Goal: Information Seeking & Learning: Learn about a topic

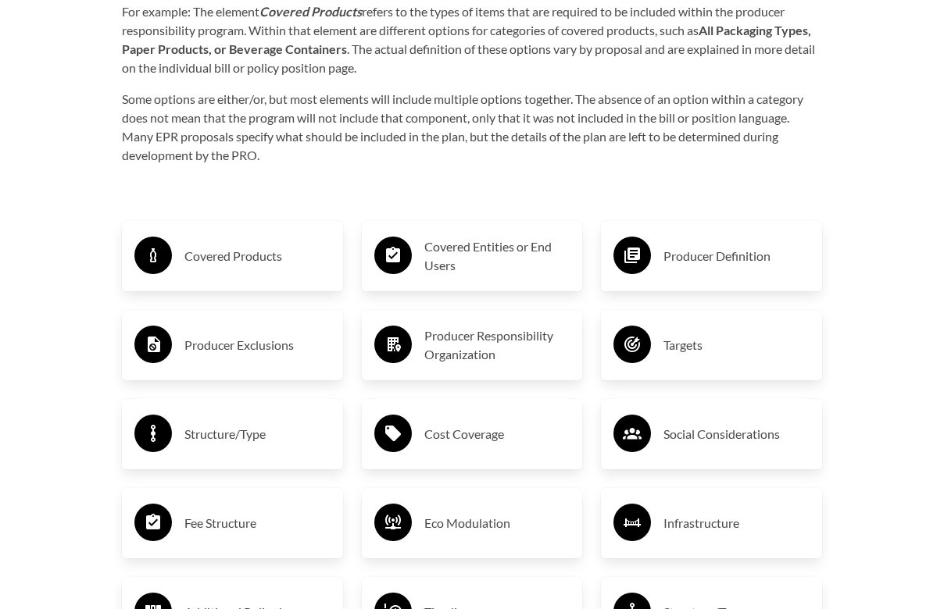
scroll to position [2423, 0]
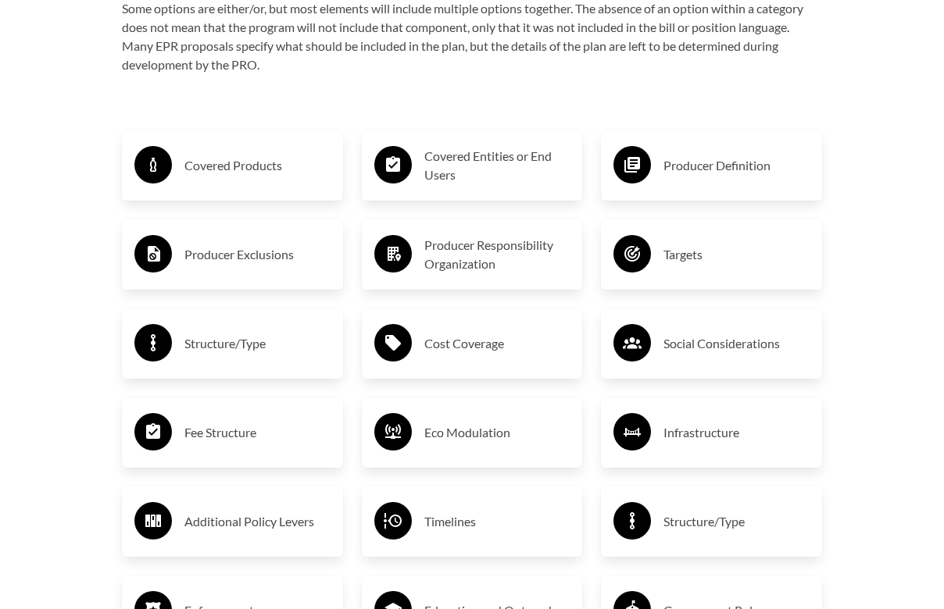
click at [451, 321] on div "Cost Coverage" at bounding box center [472, 343] width 196 height 45
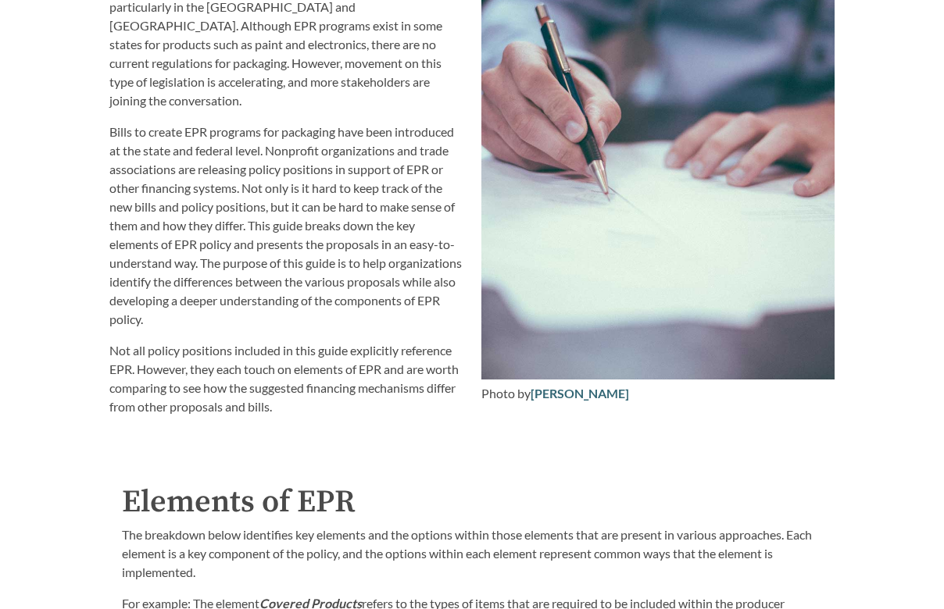
scroll to position [1371, 0]
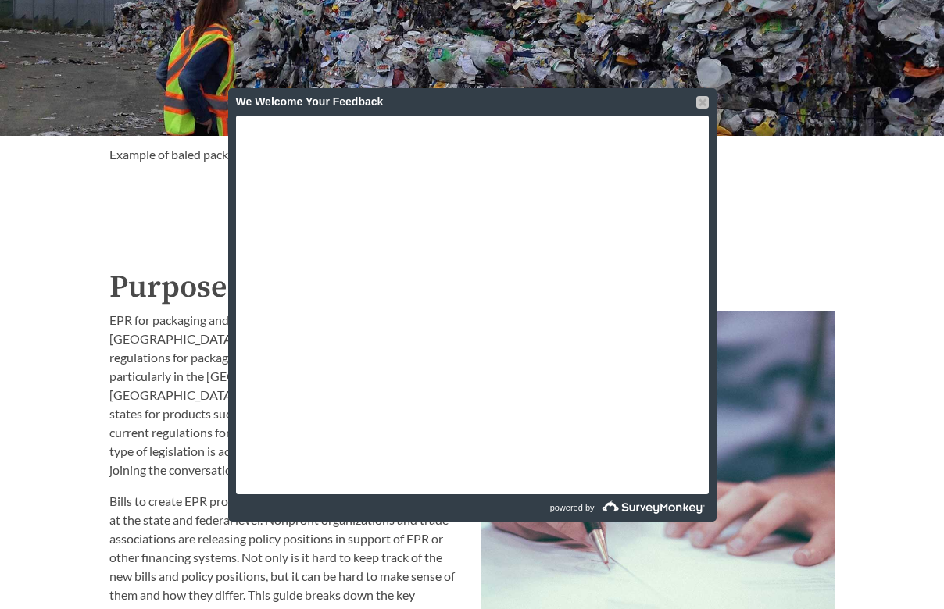
click at [700, 99] on div at bounding box center [702, 102] width 12 height 12
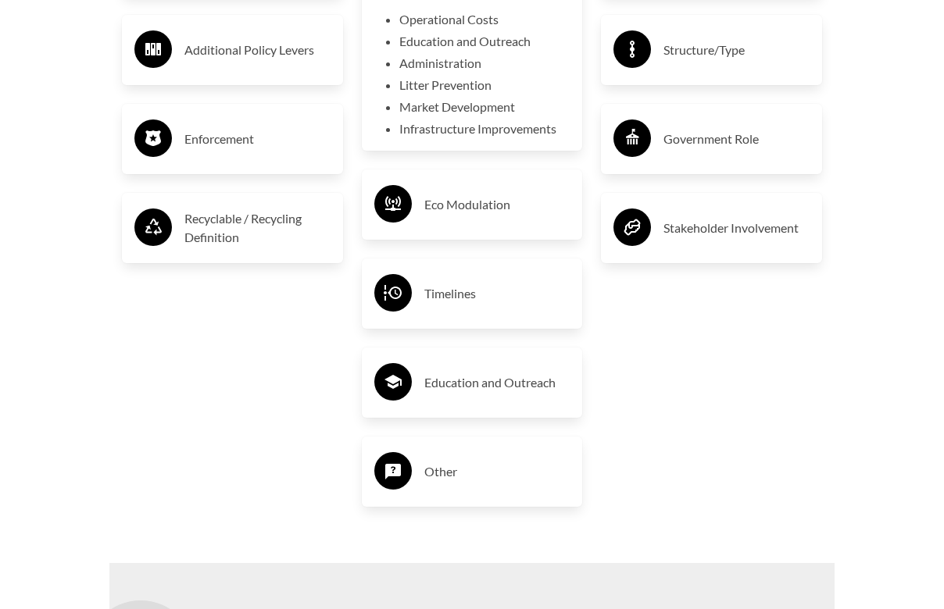
scroll to position [2860, 0]
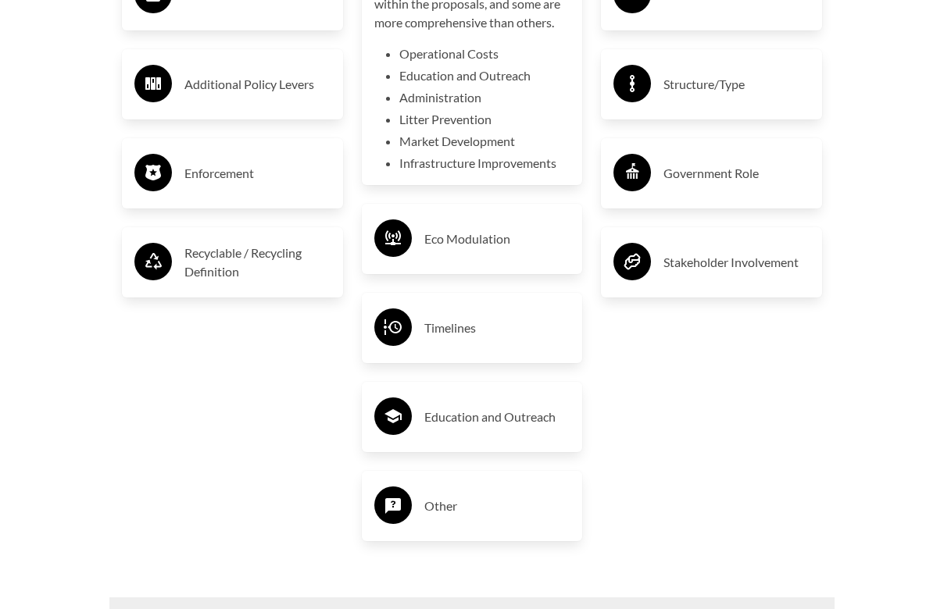
click at [267, 267] on div "Recyclable / Recycling Definition" at bounding box center [232, 262] width 196 height 45
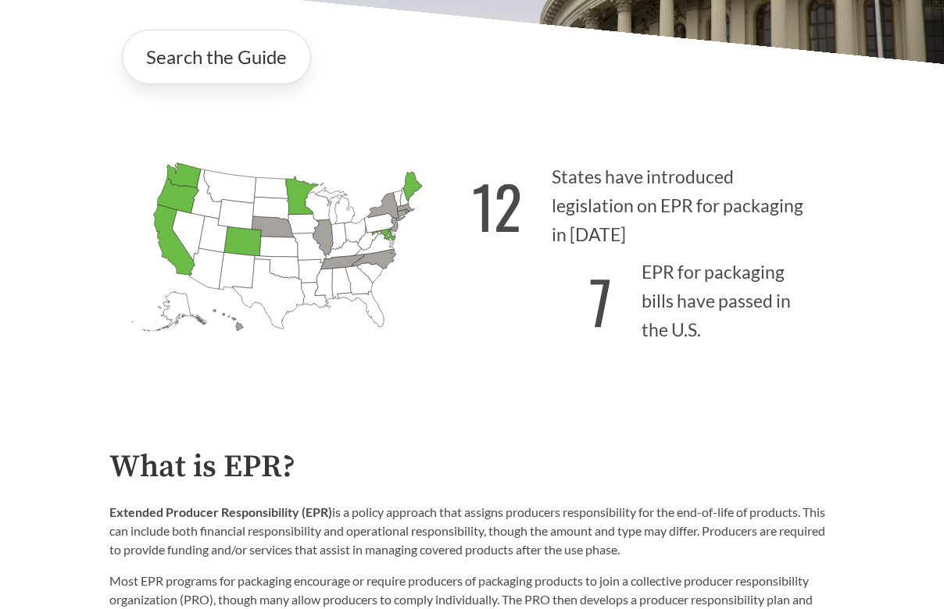
scroll to position [309, 0]
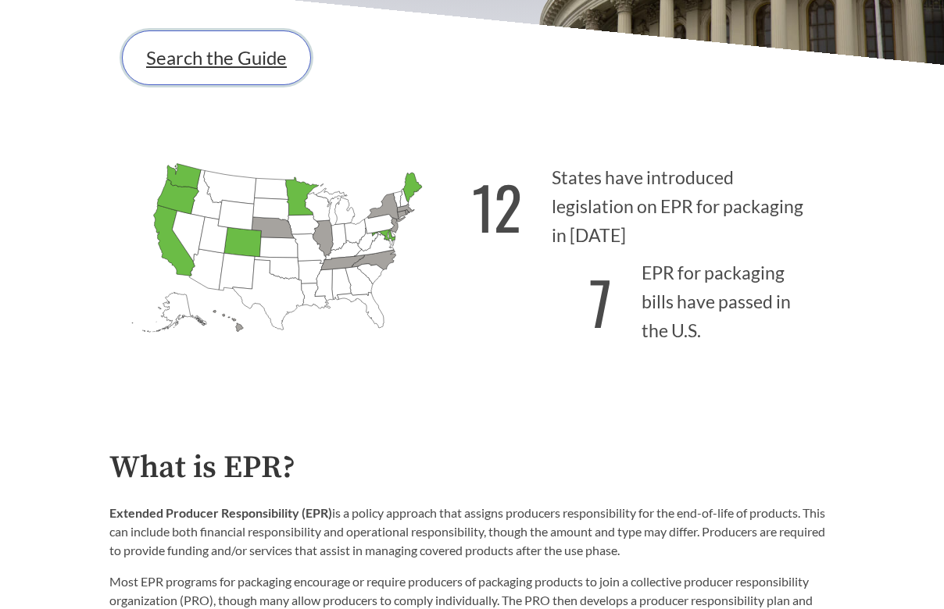
click at [261, 59] on link "Search the Guide" at bounding box center [216, 57] width 189 height 55
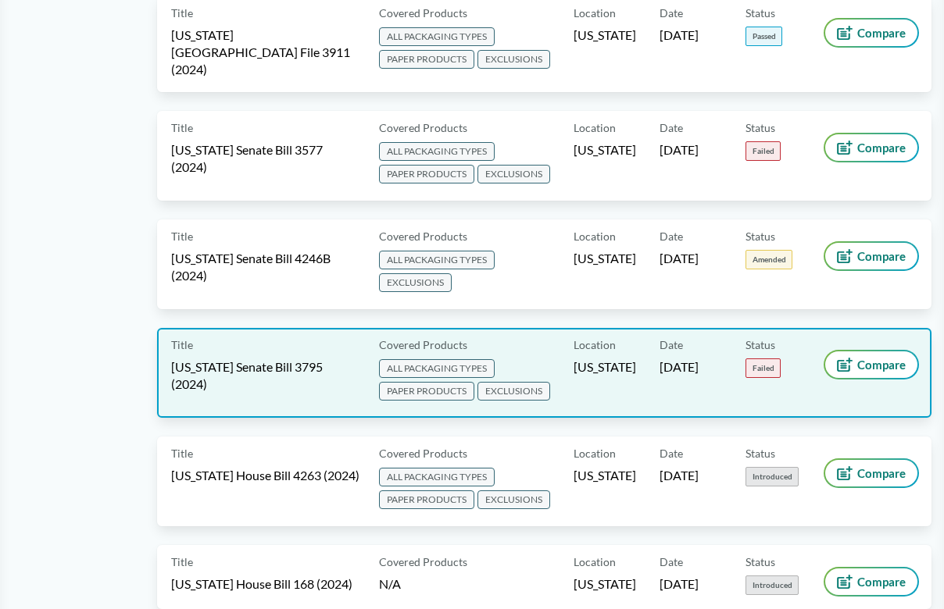
scroll to position [2764, 0]
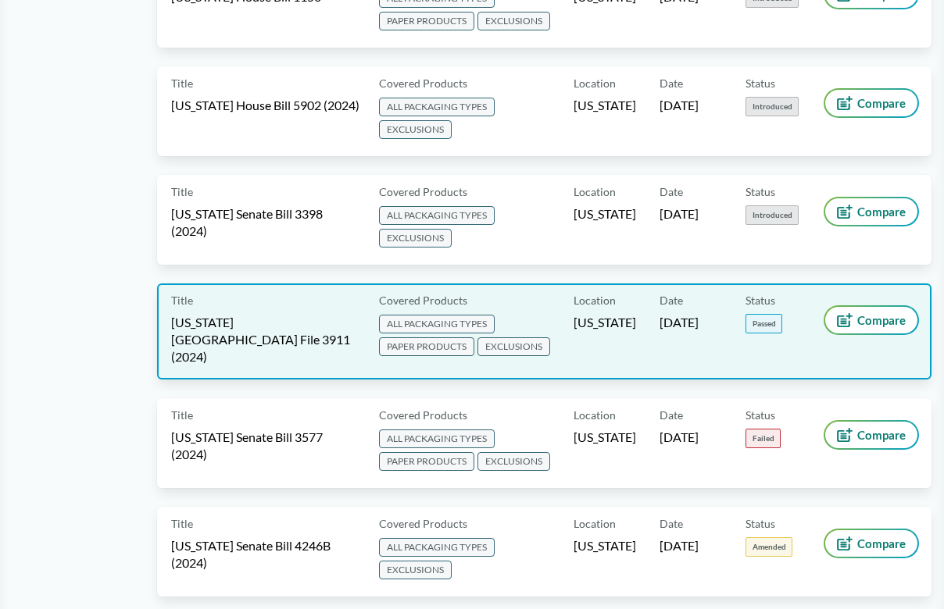
click at [292, 314] on span "[US_STATE][GEOGRAPHIC_DATA] File 3911 (2024)" at bounding box center [265, 340] width 189 height 52
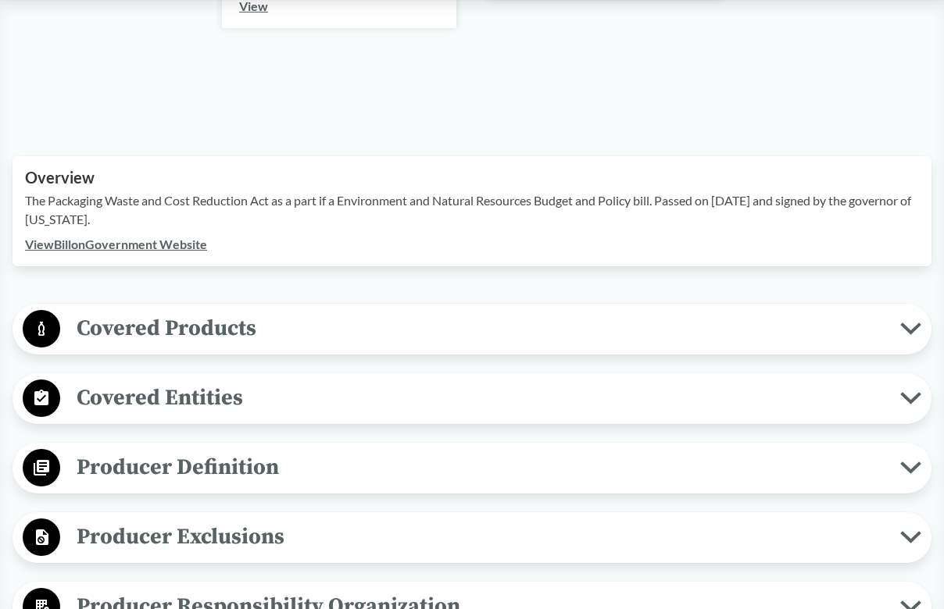
scroll to position [418, 0]
click at [336, 318] on span "Covered Products" at bounding box center [480, 329] width 840 height 35
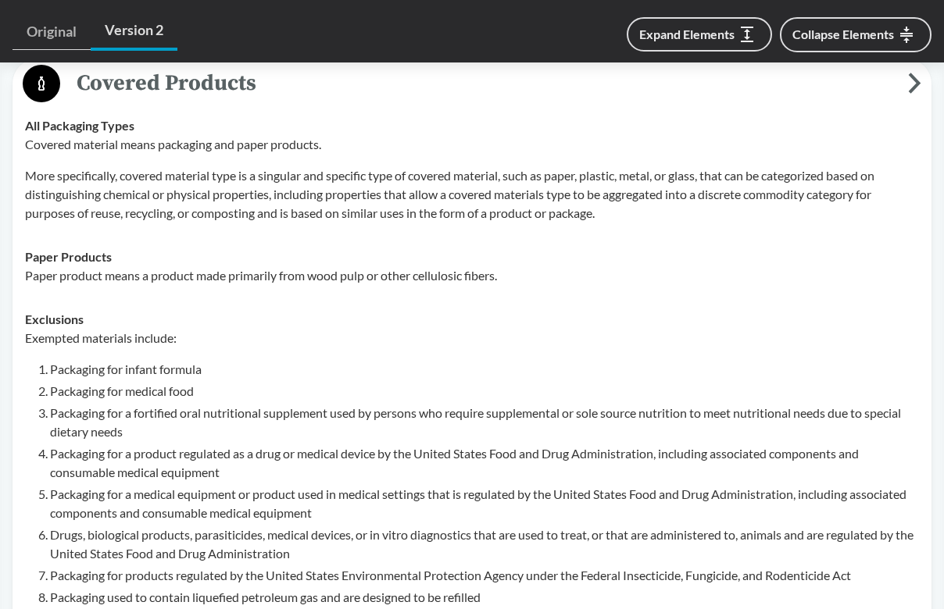
scroll to position [1409, 0]
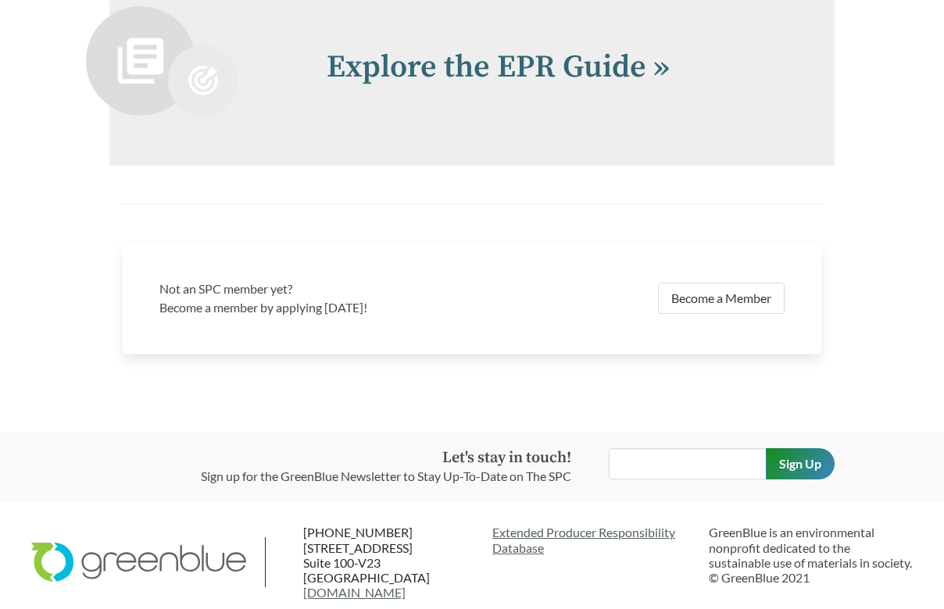
scroll to position [2598, 0]
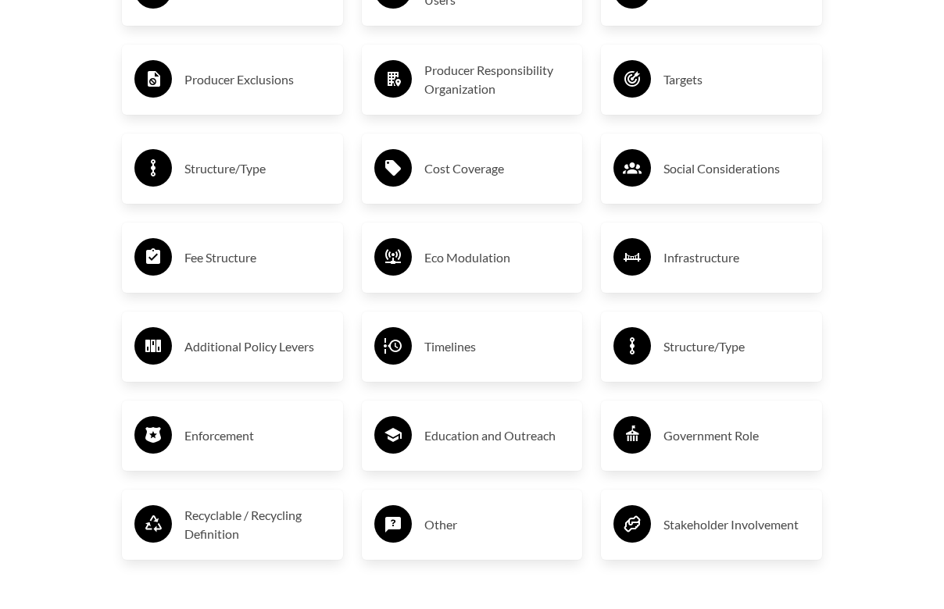
click at [269, 413] on div "Enforcement" at bounding box center [232, 435] width 196 height 45
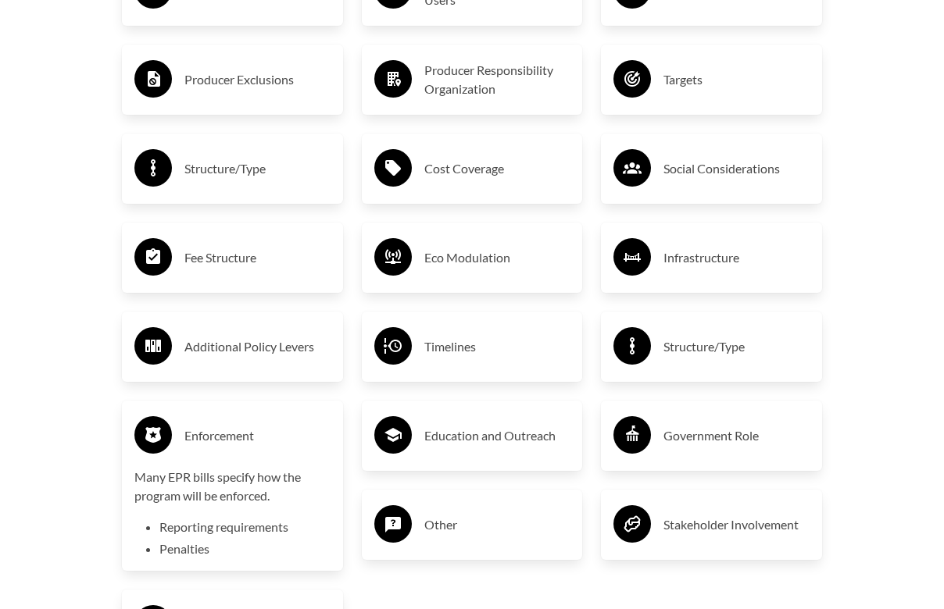
click at [726, 334] on h3 "Structure/Type" at bounding box center [736, 346] width 146 height 25
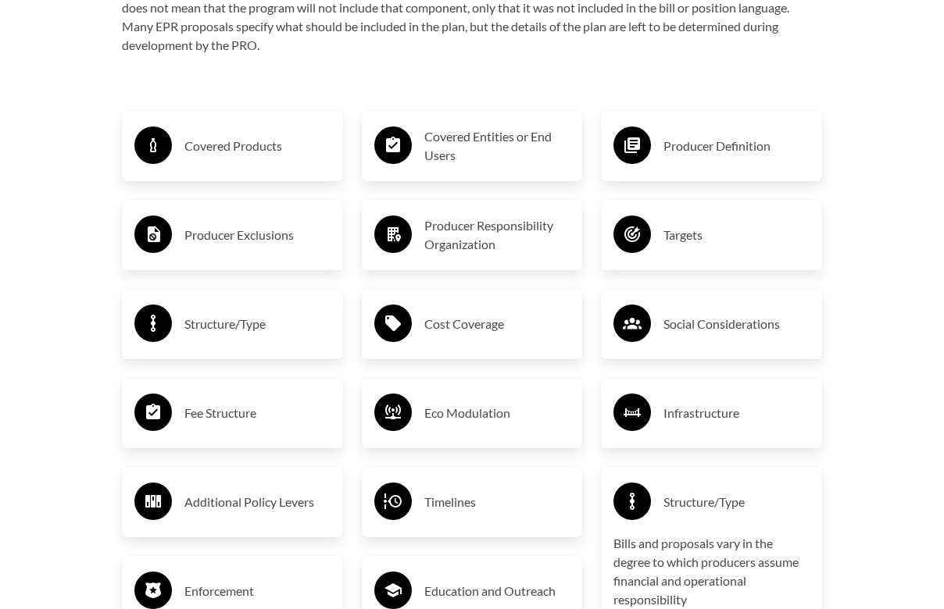
scroll to position [2443, 0]
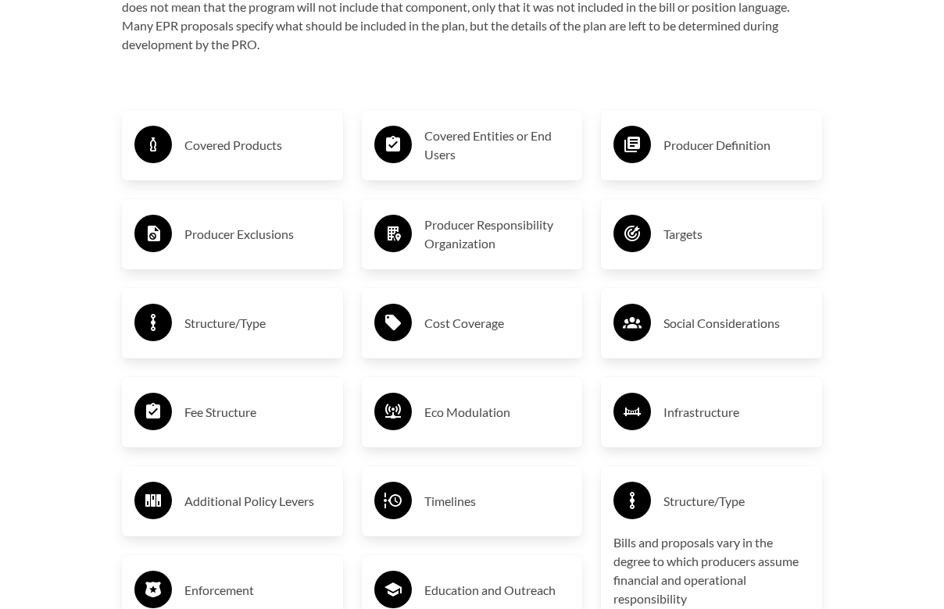
click at [531, 322] on h3 "Cost Coverage" at bounding box center [497, 323] width 146 height 25
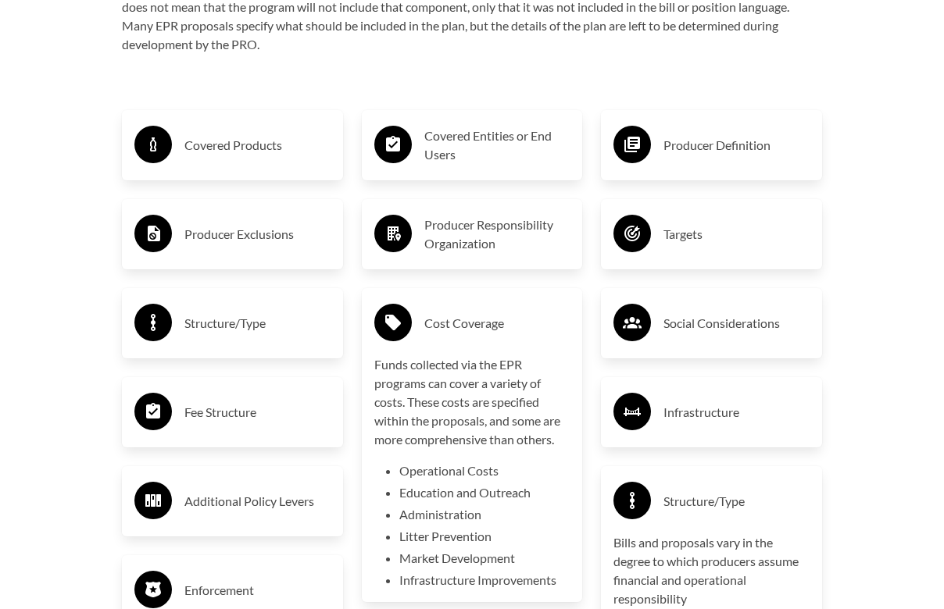
click at [511, 311] on h3 "Cost Coverage" at bounding box center [497, 323] width 146 height 25
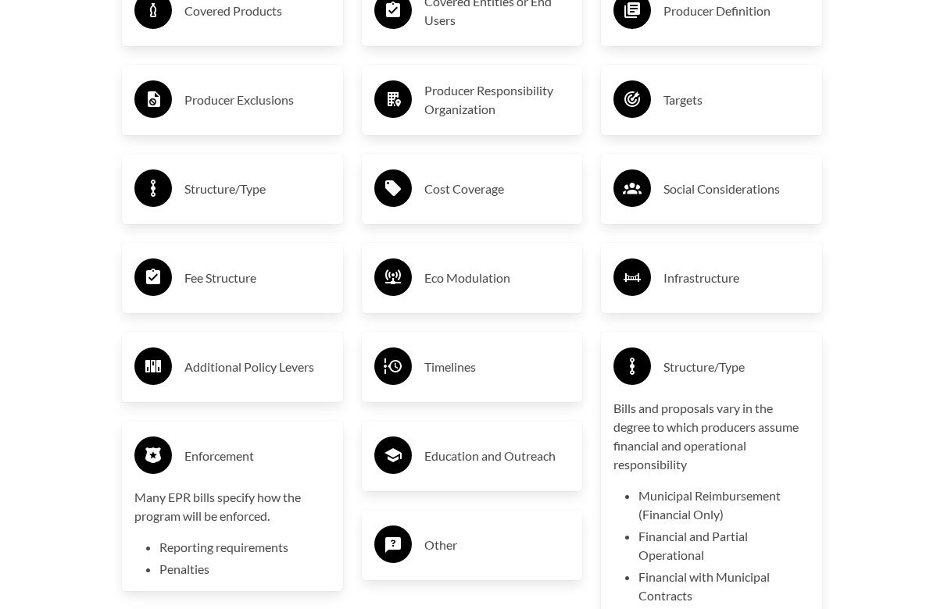
scroll to position [2743, 0]
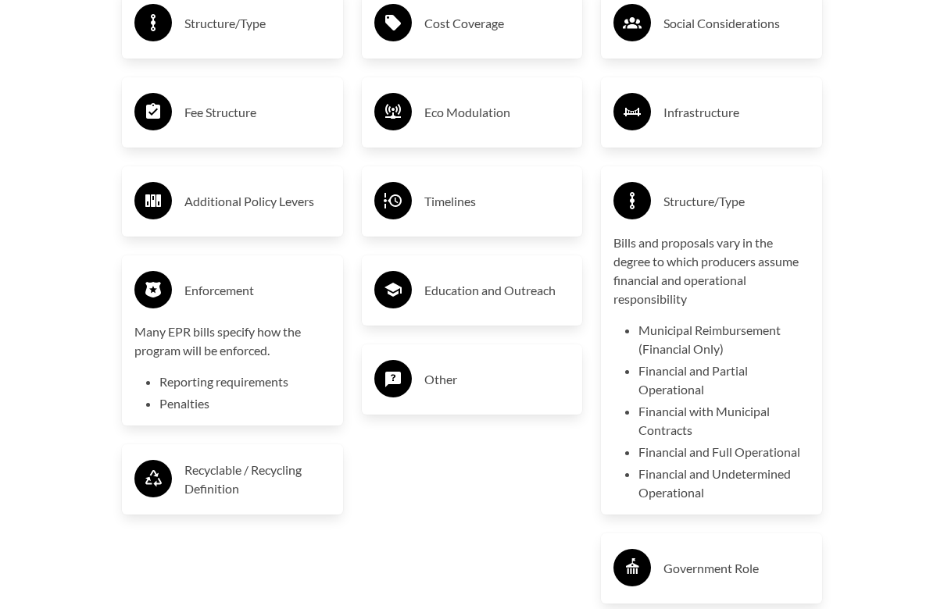
drag, startPoint x: 512, startPoint y: 359, endPoint x: 496, endPoint y: 359, distance: 16.4
click at [497, 367] on h3 "Other" at bounding box center [497, 379] width 146 height 25
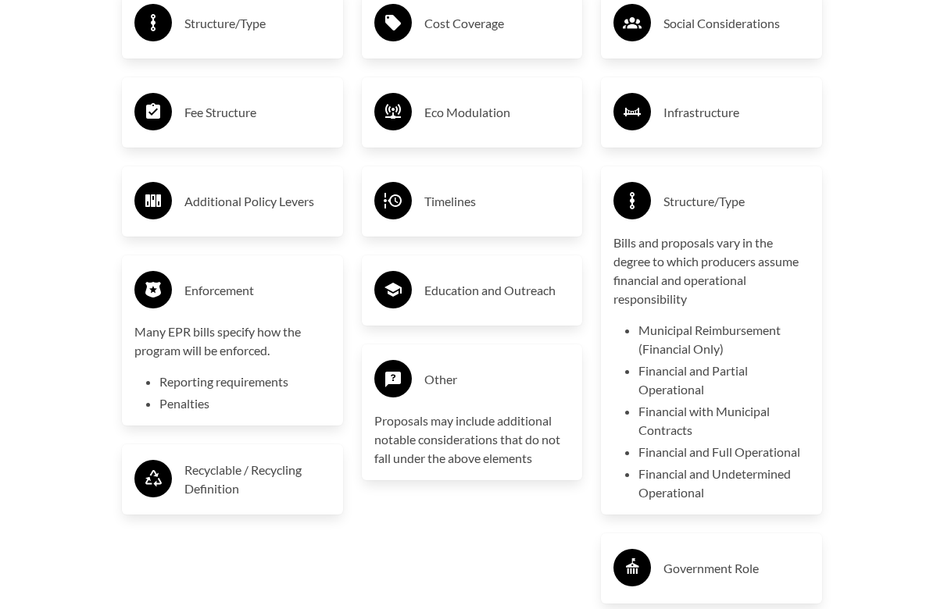
click at [496, 282] on h3 "Education and Outreach" at bounding box center [497, 290] width 146 height 25
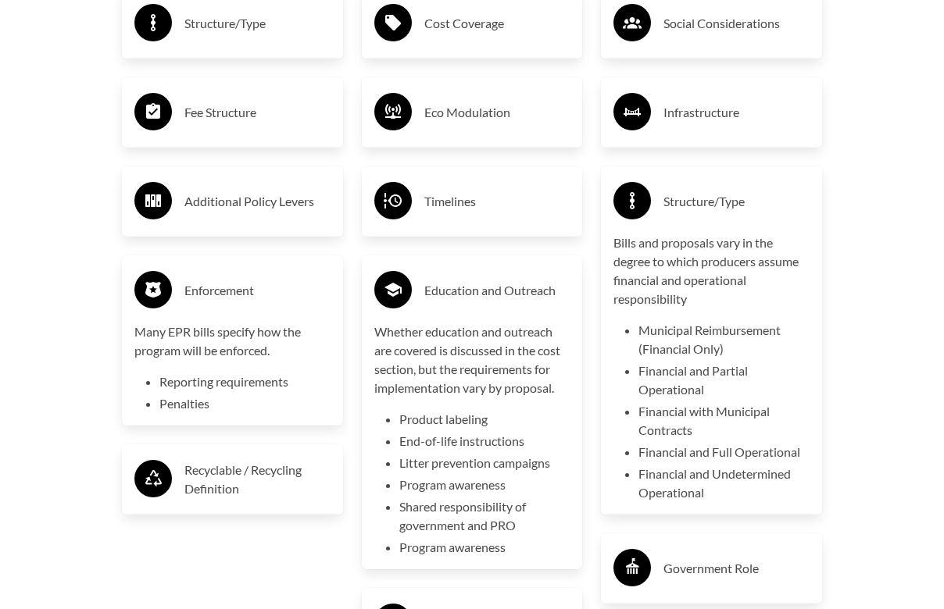
click at [496, 280] on h3 "Education and Outreach" at bounding box center [497, 290] width 146 height 25
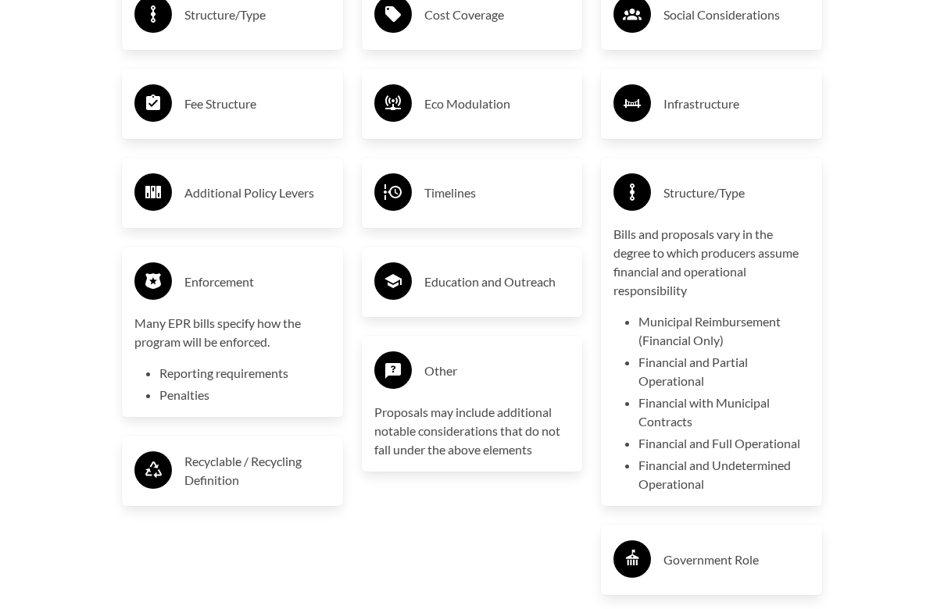
scroll to position [2750, 0]
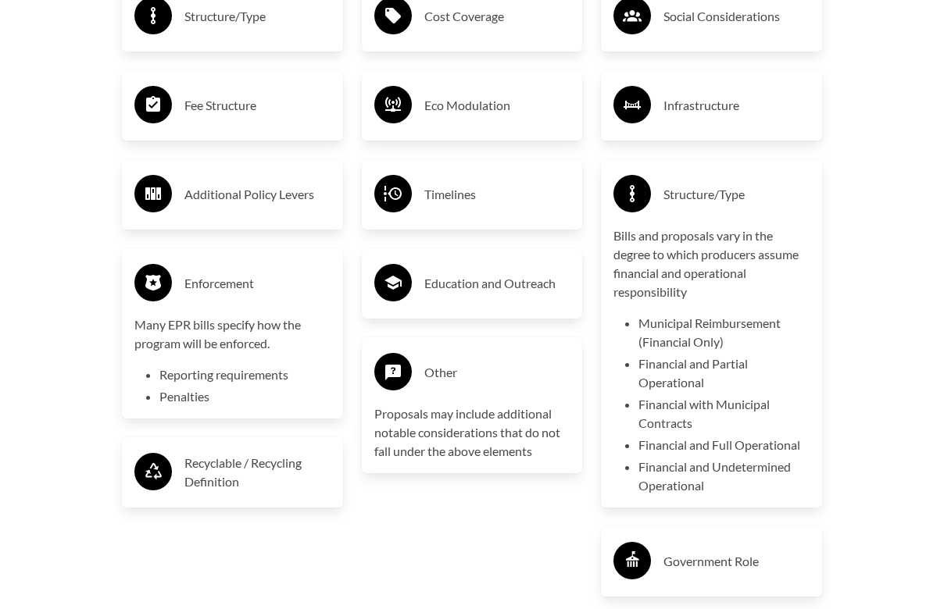
click at [717, 191] on h3 "Structure/Type" at bounding box center [736, 194] width 146 height 25
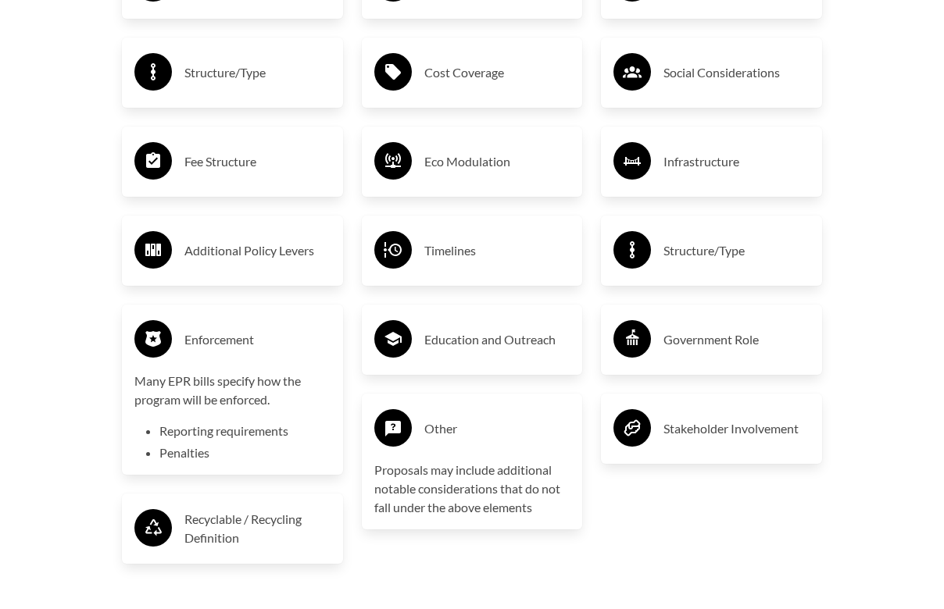
scroll to position [2685, 0]
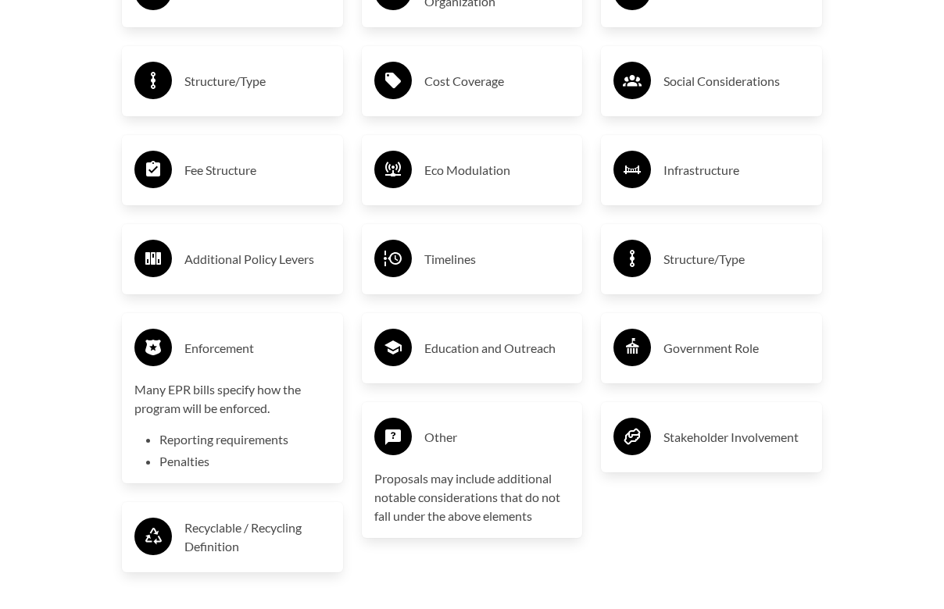
click at [690, 158] on h3 "Infrastructure" at bounding box center [736, 170] width 146 height 25
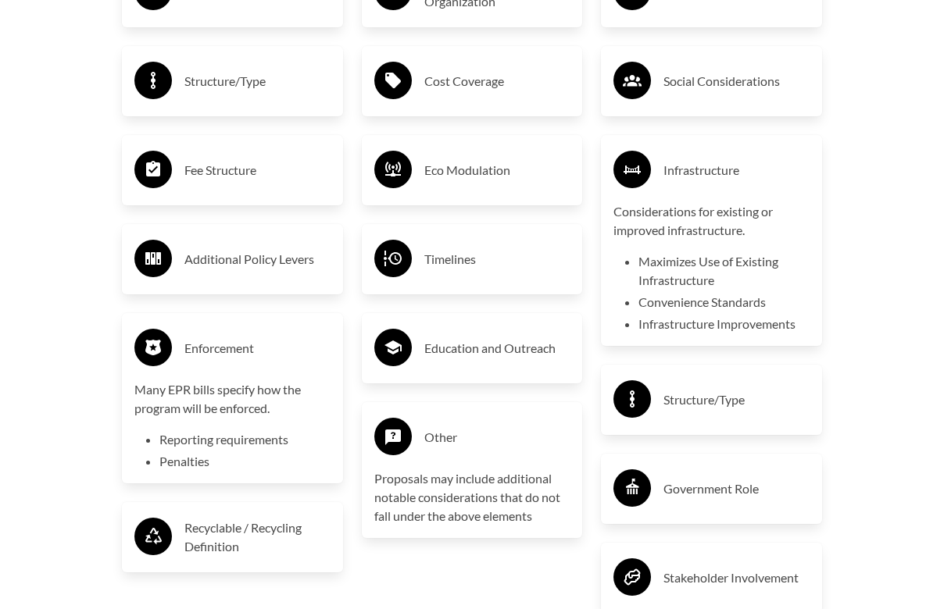
click at [690, 158] on h3 "Infrastructure" at bounding box center [736, 170] width 146 height 25
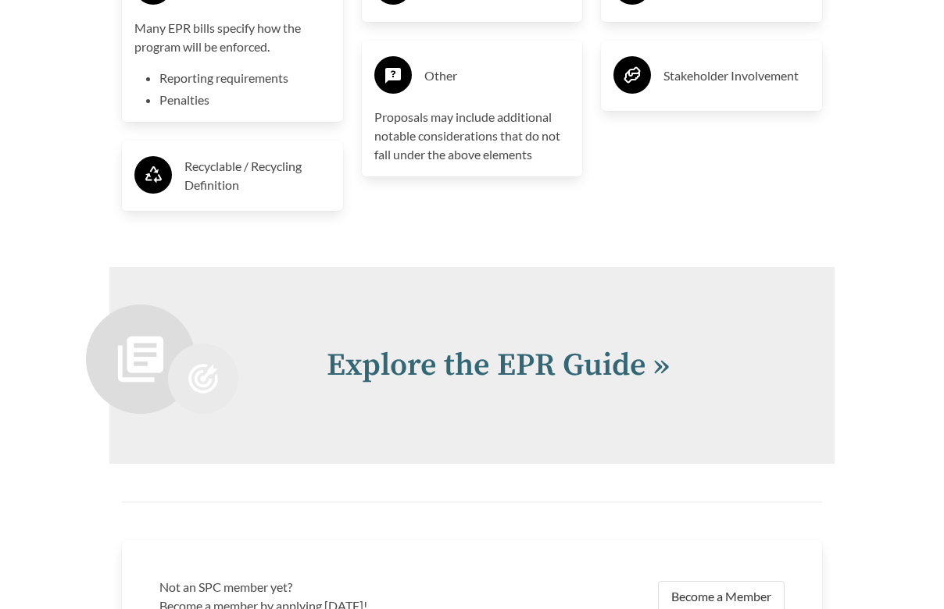
scroll to position [2859, 0]
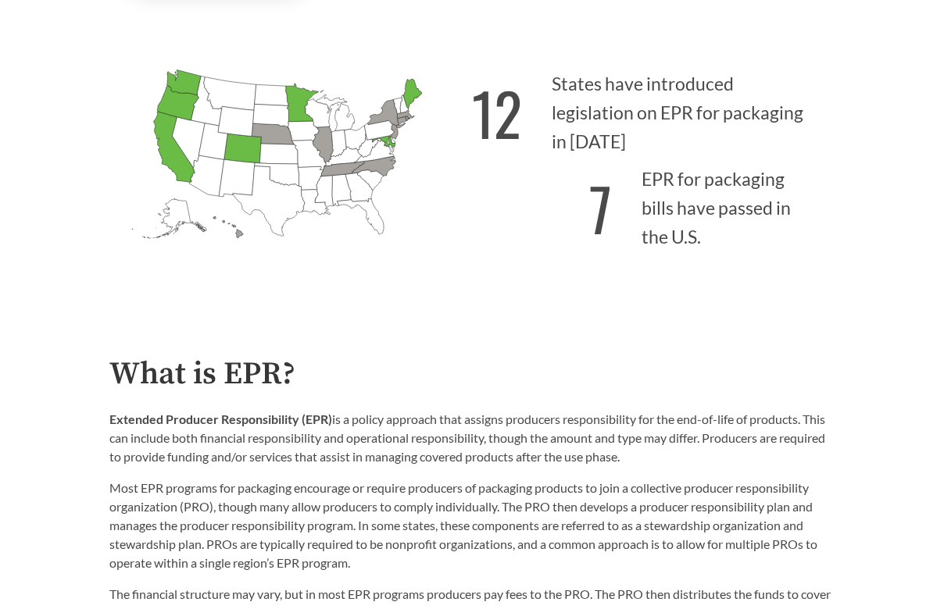
scroll to position [662, 0]
